Goal: Connect with others: Connect with other users

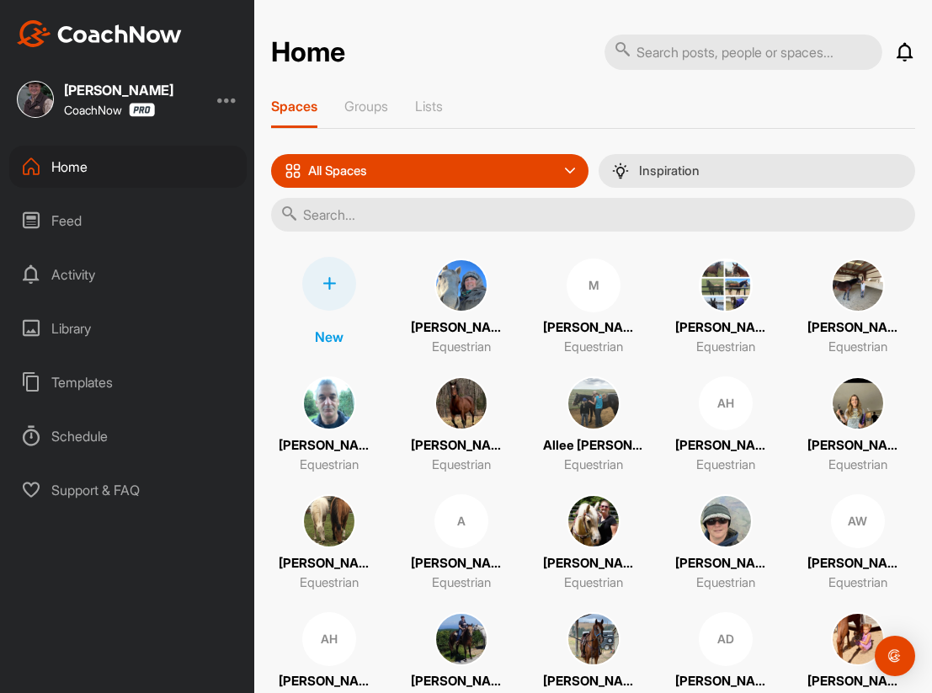
click at [91, 220] on div "Feed" at bounding box center [127, 221] width 237 height 42
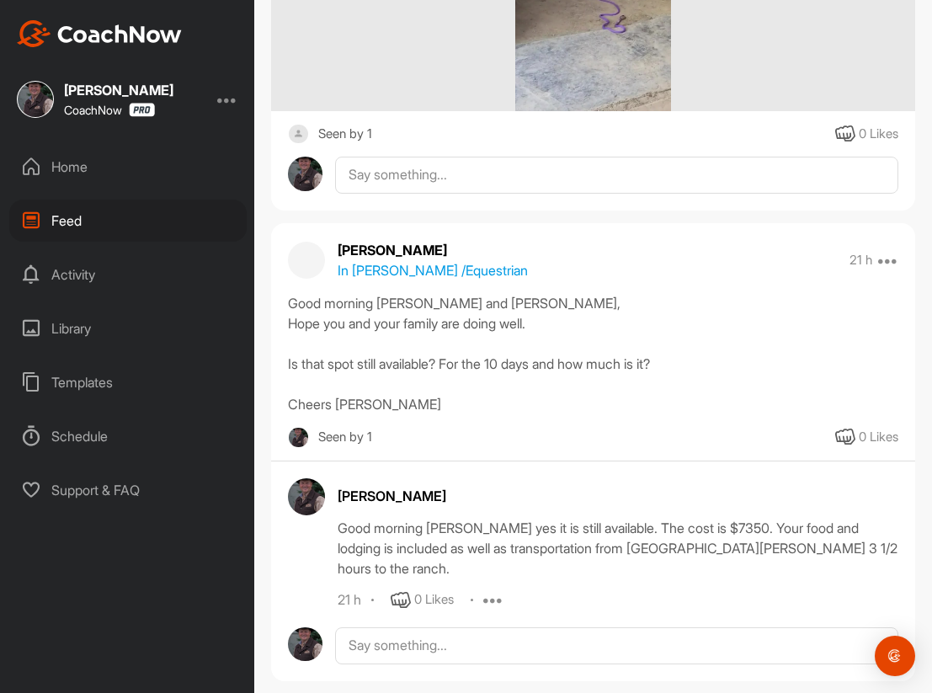
scroll to position [9293, 0]
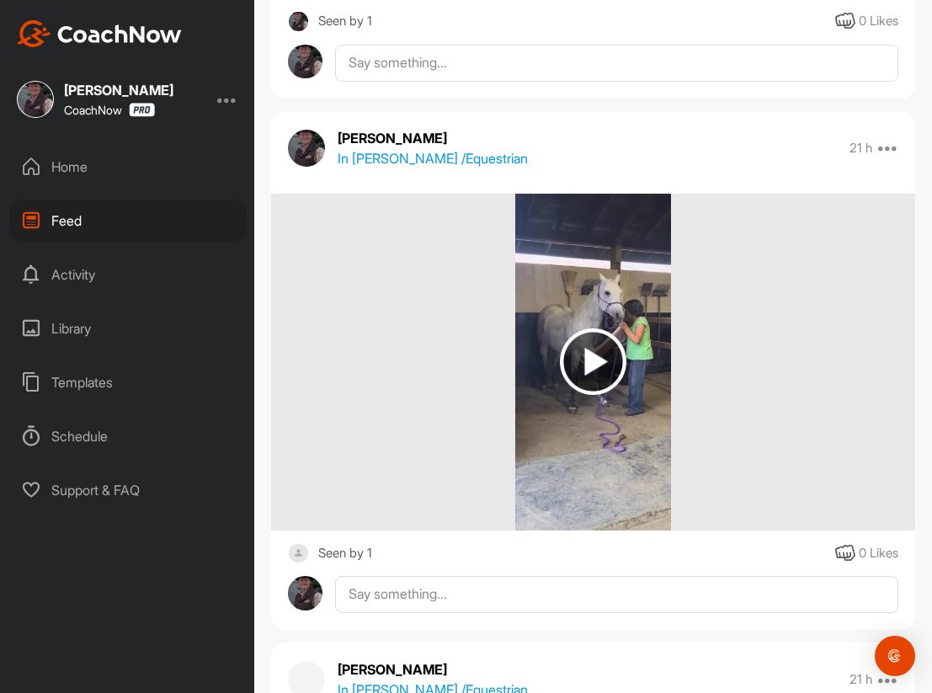
click at [89, 275] on div "Activity" at bounding box center [127, 274] width 237 height 42
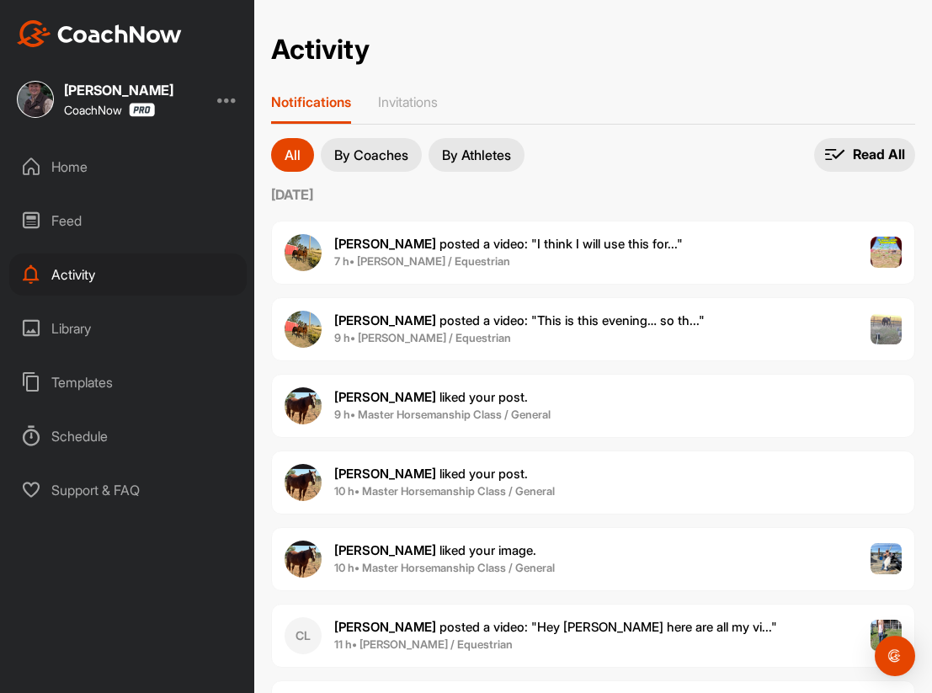
click at [88, 161] on div "Home" at bounding box center [127, 167] width 237 height 42
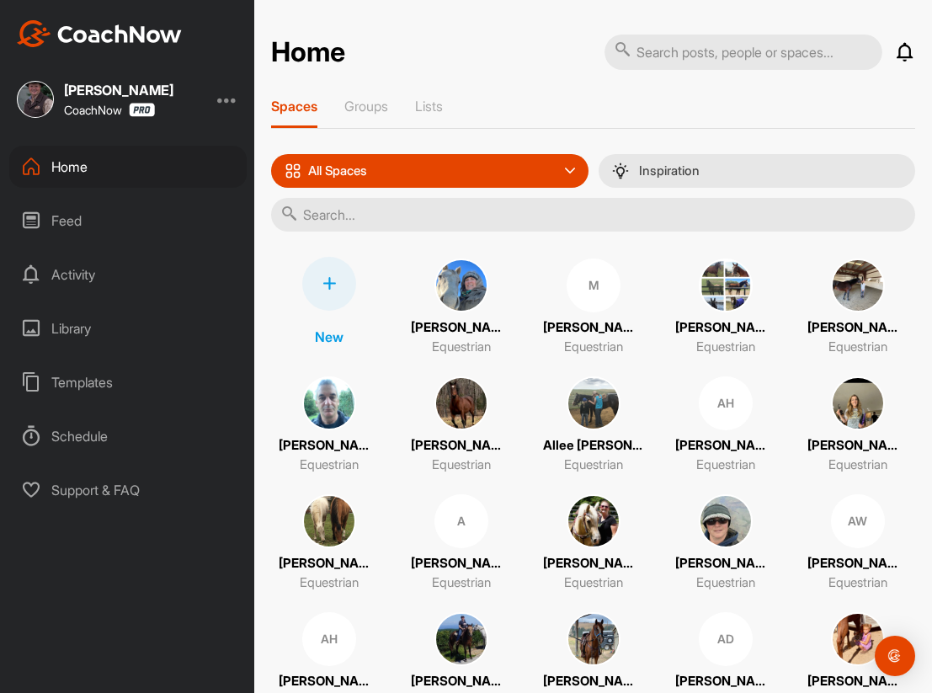
click at [847, 439] on p "[PERSON_NAME]" at bounding box center [858, 445] width 101 height 19
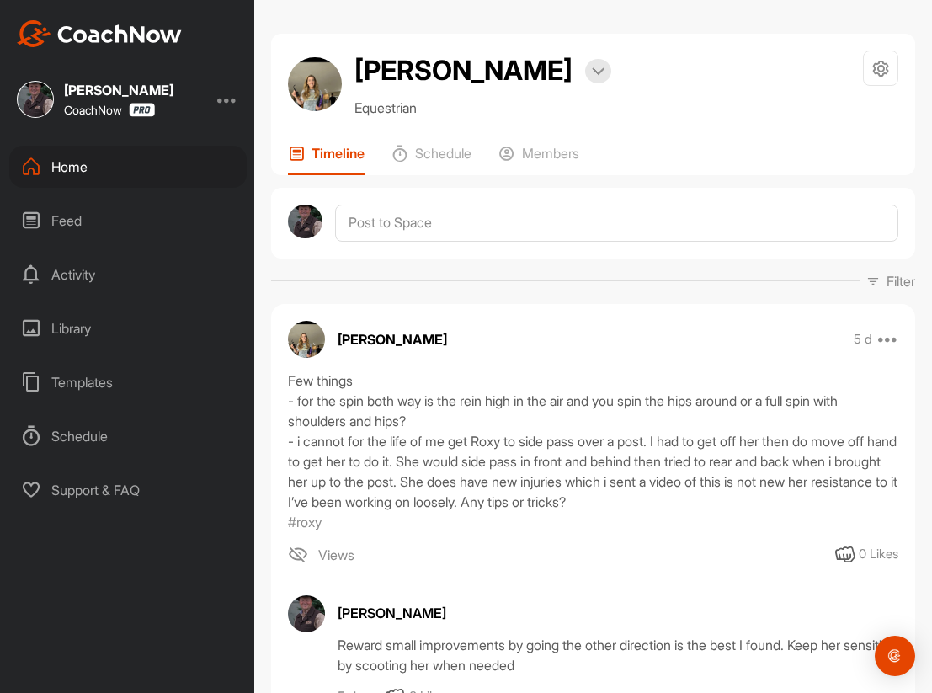
click at [55, 166] on div "Home" at bounding box center [127, 167] width 237 height 42
